Goal: Find specific page/section: Find specific page/section

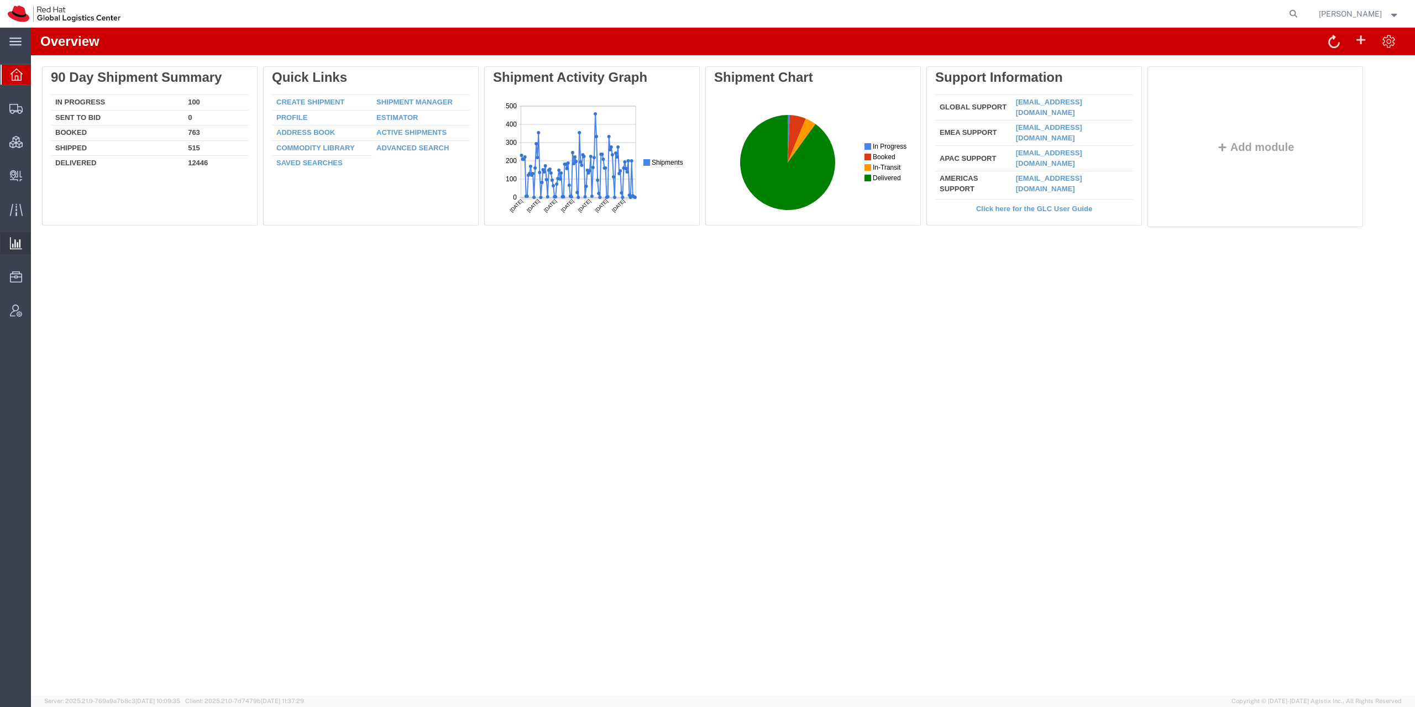
click at [18, 239] on icon at bounding box center [16, 243] width 12 height 12
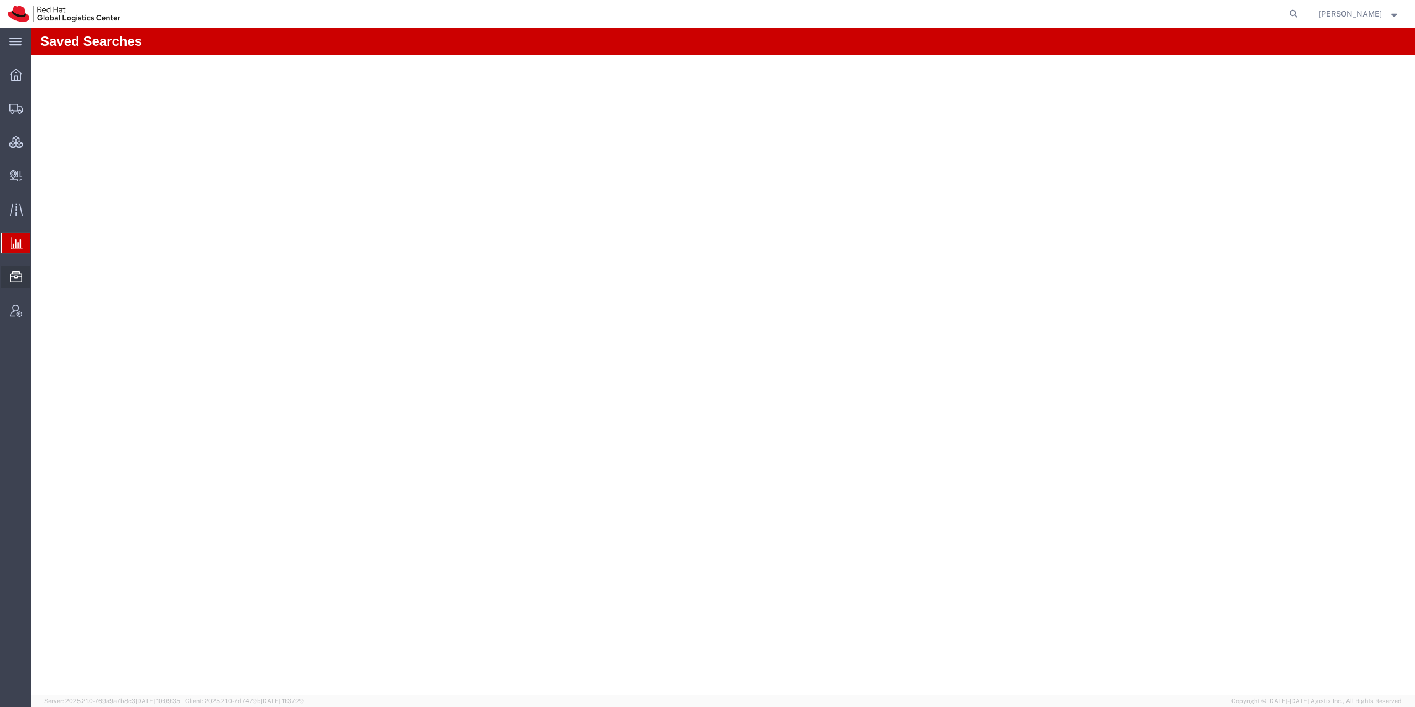
click at [20, 275] on icon at bounding box center [16, 276] width 12 height 11
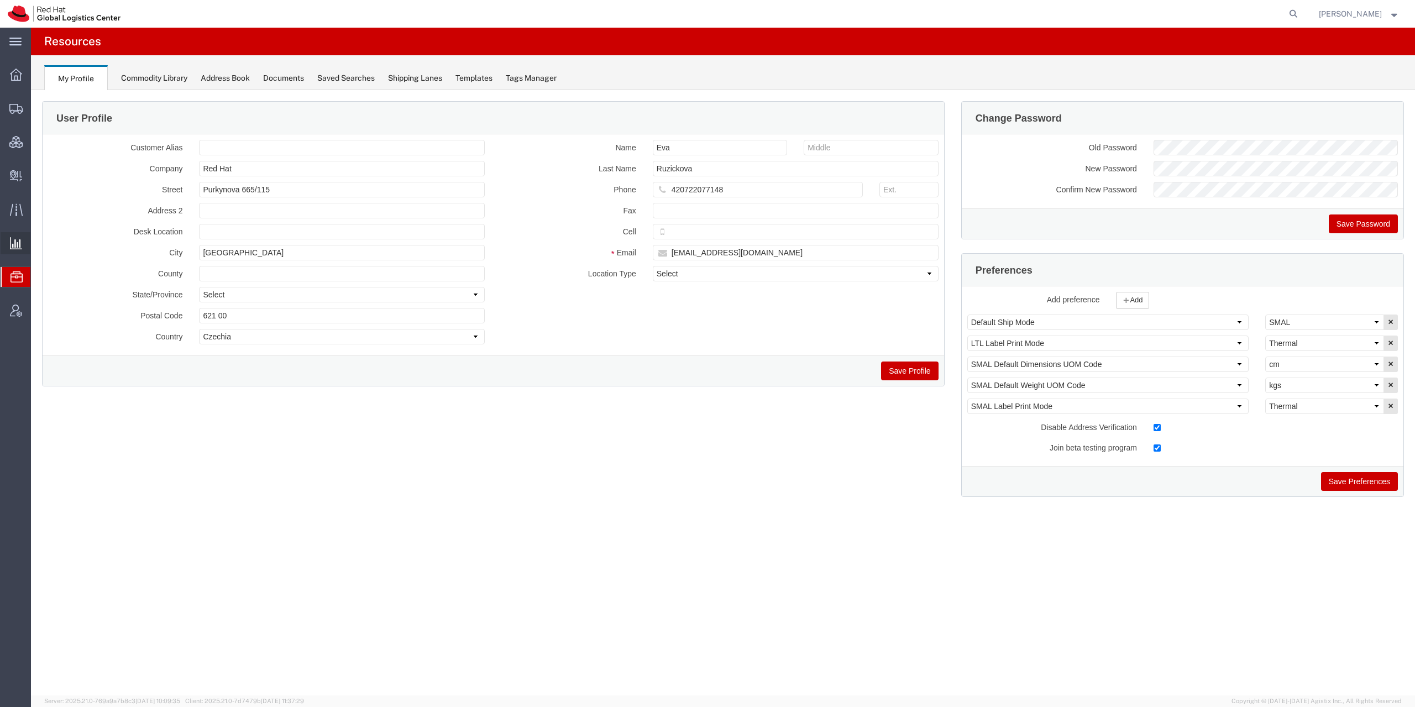
click at [23, 246] on div at bounding box center [16, 243] width 31 height 22
